Goal: Information Seeking & Learning: Find specific fact

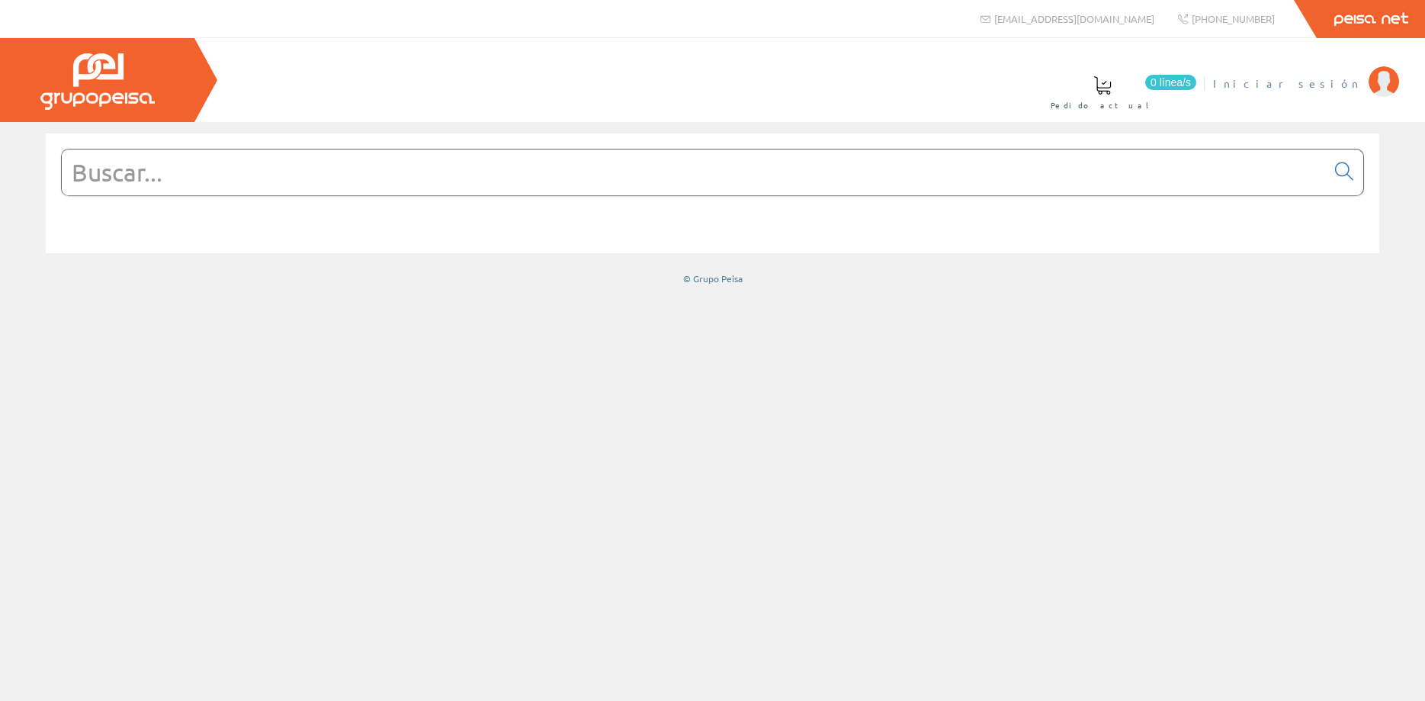
click at [1314, 89] on span "Iniciar sesión" at bounding box center [1287, 82] width 148 height 15
click at [1294, 80] on span "Interior Renovables" at bounding box center [1259, 82] width 203 height 15
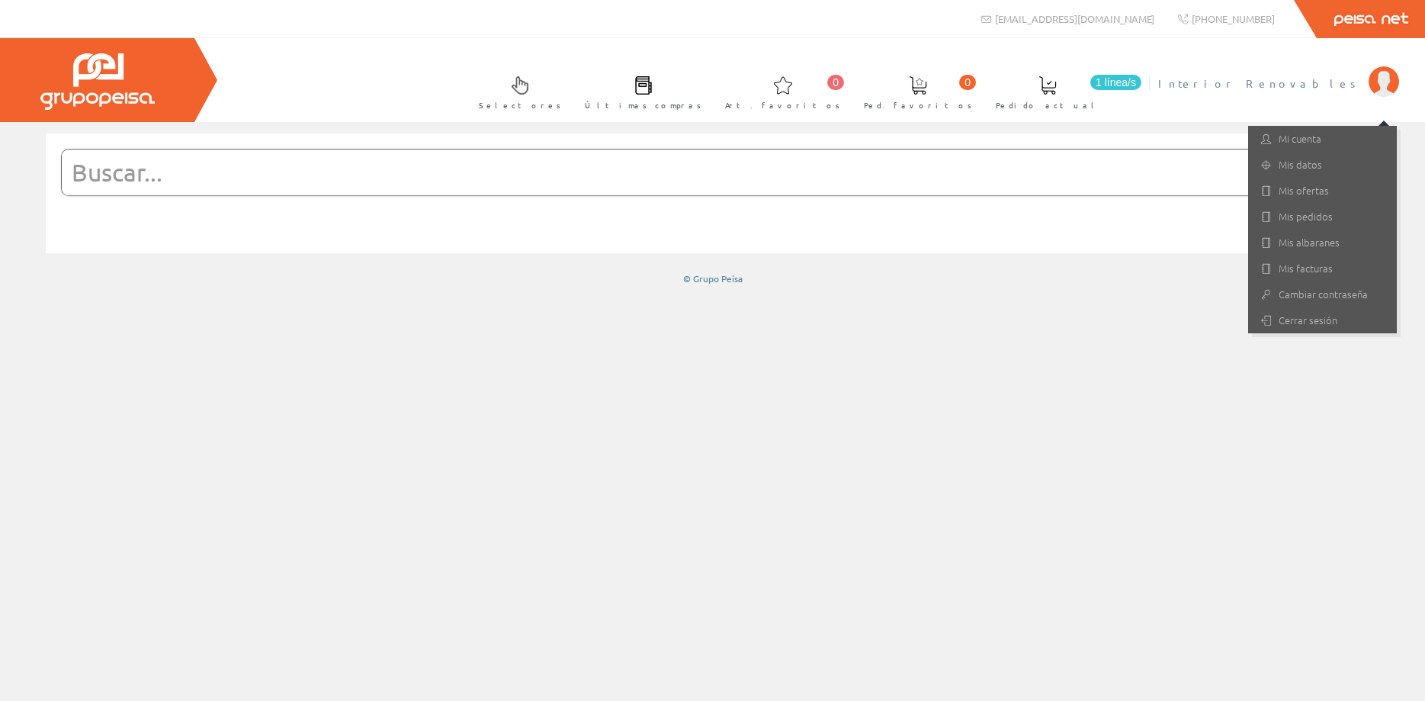
click at [1142, 82] on span "1 línea/s" at bounding box center [1115, 82] width 51 height 15
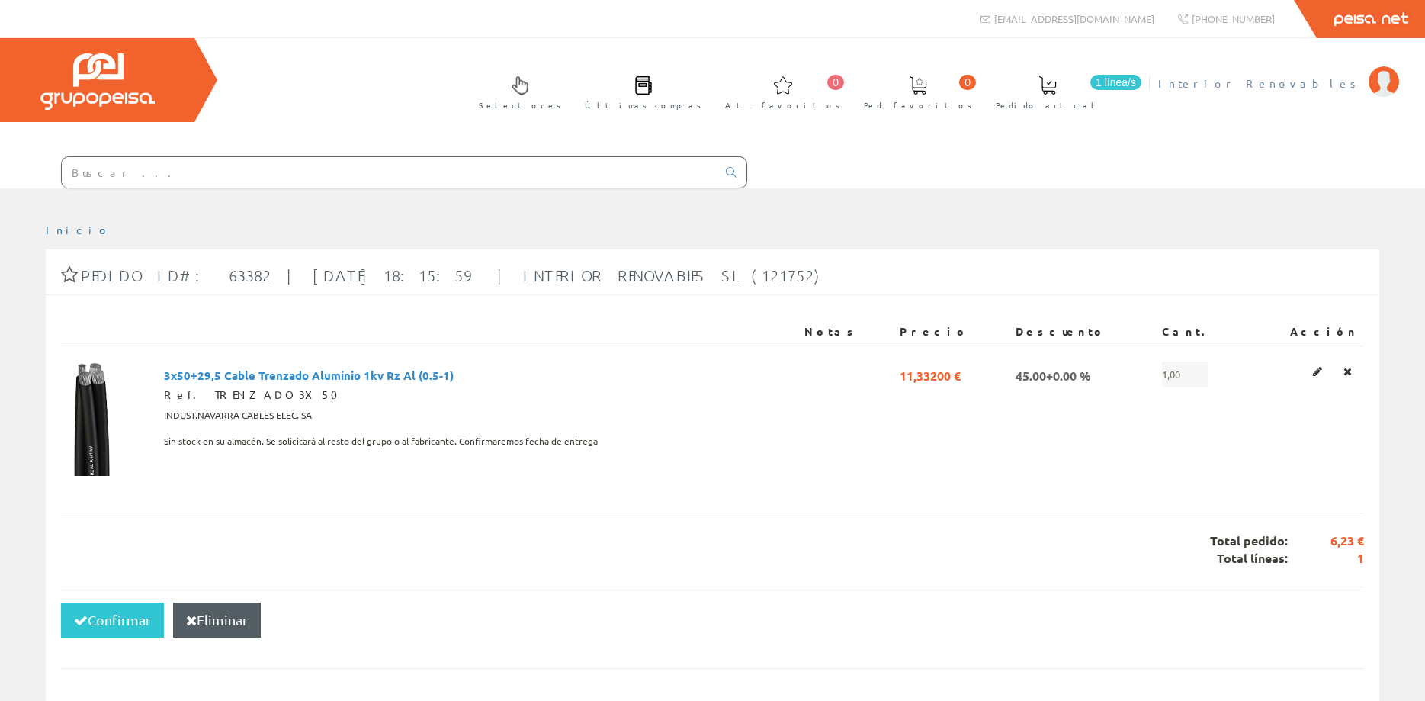
click at [1341, 85] on span "Interior Renovables" at bounding box center [1259, 82] width 203 height 15
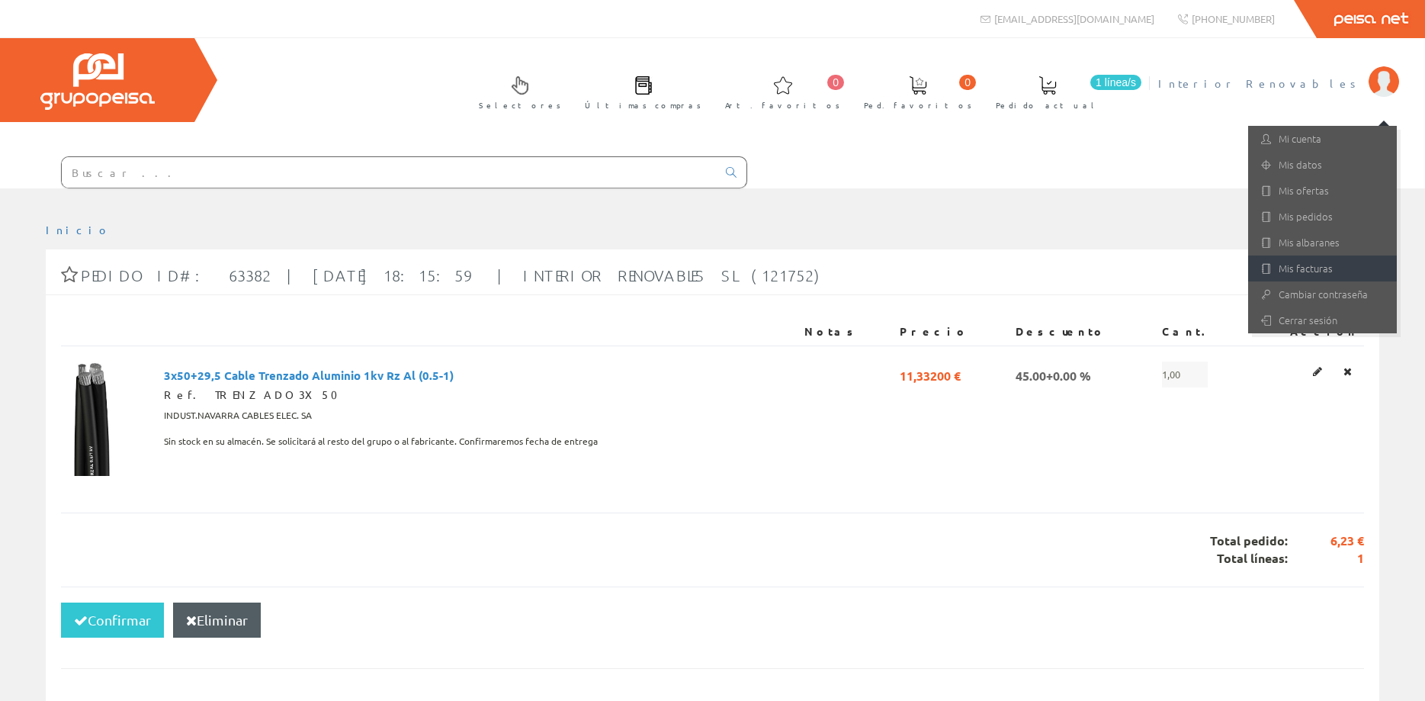
click at [1312, 267] on link "Mis facturas" at bounding box center [1322, 268] width 149 height 26
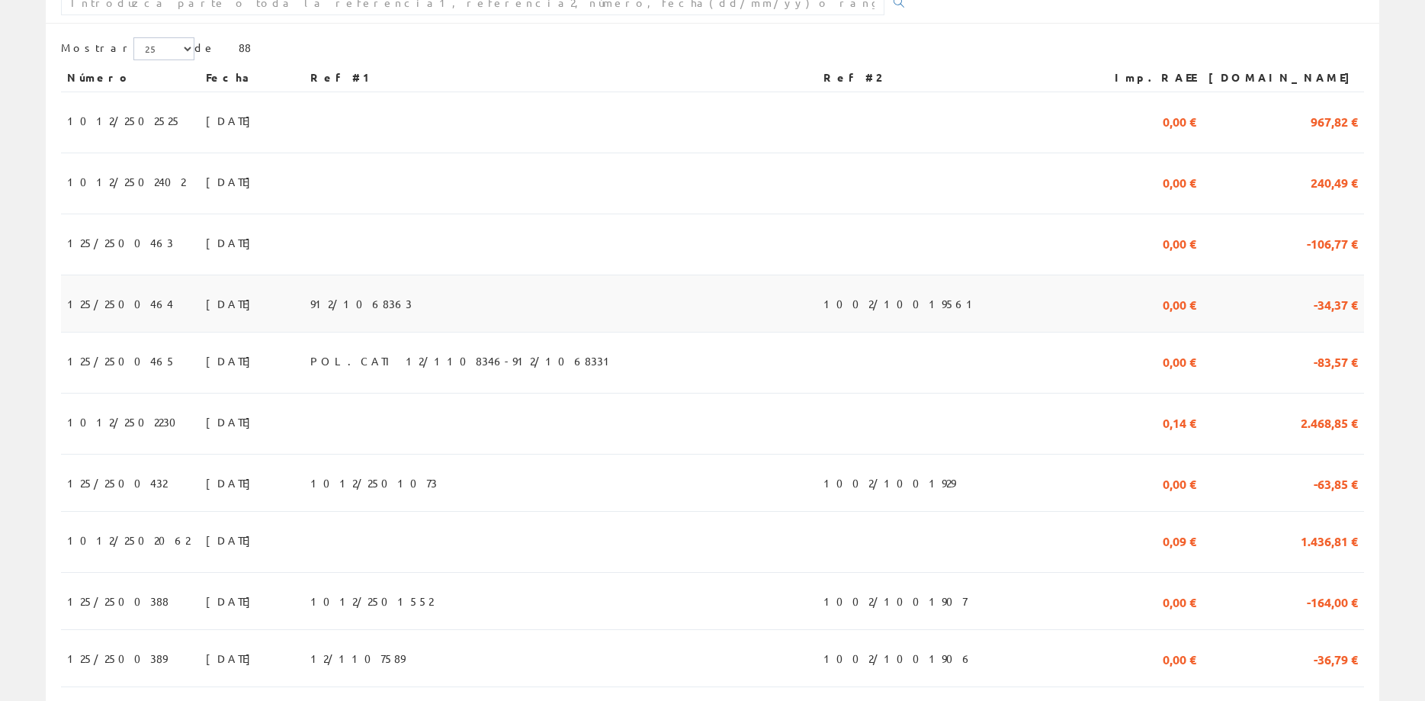
scroll to position [311, 0]
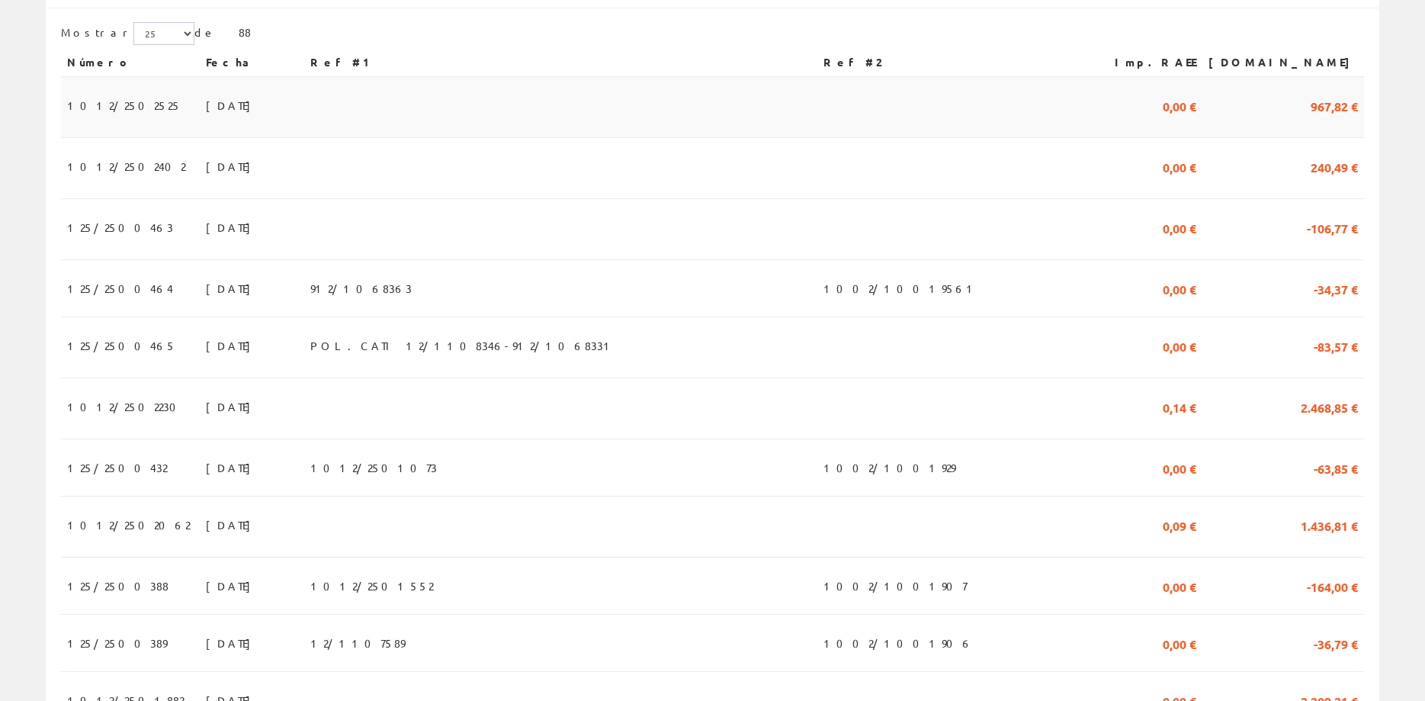
click at [1203, 119] on td "0,00 €" at bounding box center [1145, 107] width 114 height 61
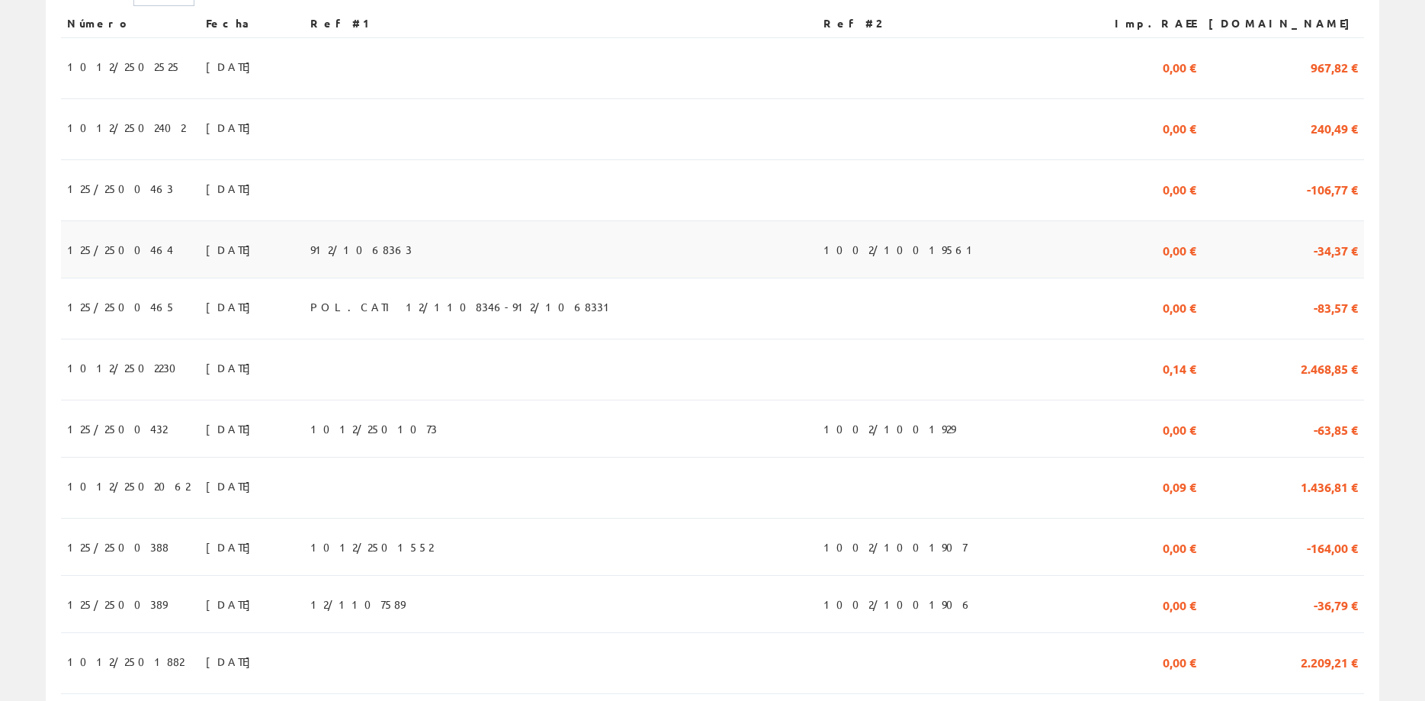
scroll to position [846, 0]
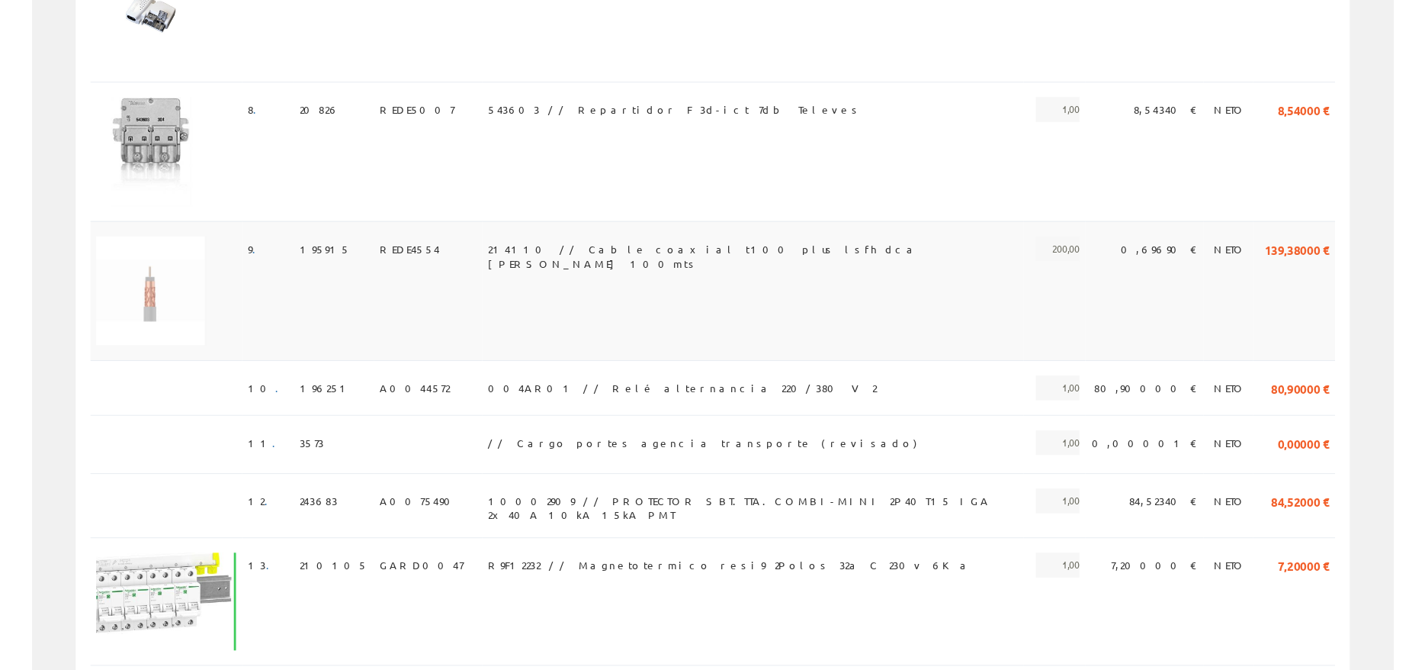
scroll to position [1254, 0]
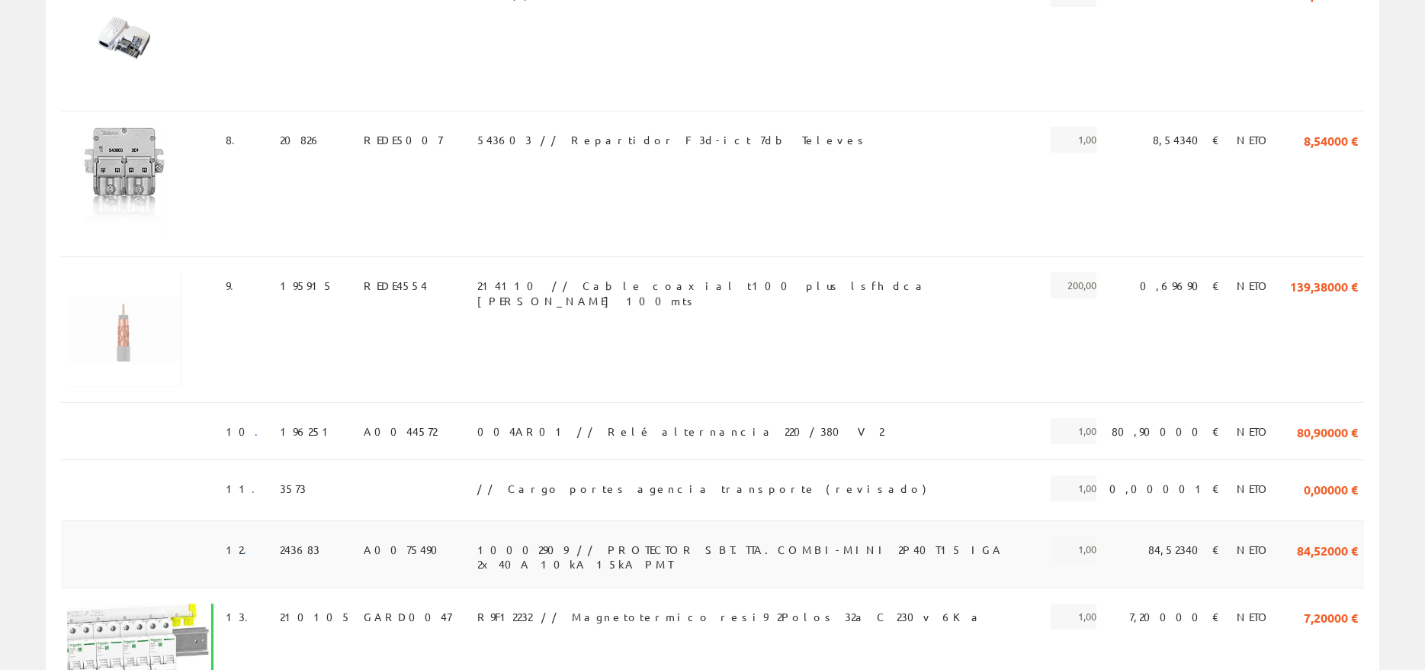
click at [686, 548] on span "10002909 // PROTECTOR SBT.TTA.COMBI-MINI 2P40T15 IGA 2x40A 10kA 15kA PMT" at bounding box center [754, 549] width 554 height 26
click at [477, 548] on span "10002909 // PROTECTOR SBT.TTA.COMBI-MINI 2P40T15 IGA 2x40A 10kA 15kA PMT" at bounding box center [754, 549] width 554 height 26
copy span "10002909"
